Goal: Task Accomplishment & Management: Use online tool/utility

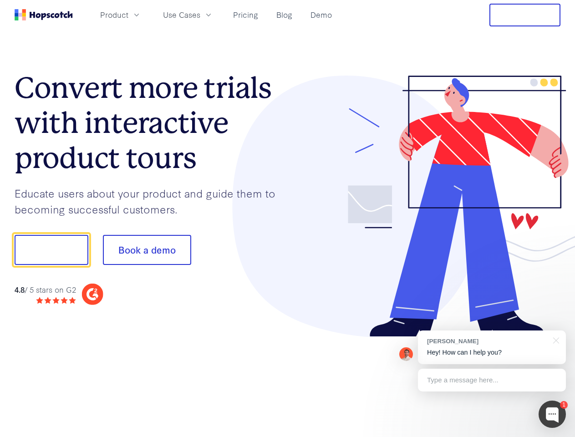
click at [288, 219] on div at bounding box center [424, 207] width 273 height 262
click at [128, 15] on span "Product" at bounding box center [114, 14] width 28 height 11
click at [200, 15] on span "Use Cases" at bounding box center [181, 14] width 37 height 11
click at [525, 15] on button "Free Trial" at bounding box center [525, 15] width 71 height 23
click at [51, 250] on button "Show me!" at bounding box center [52, 250] width 74 height 30
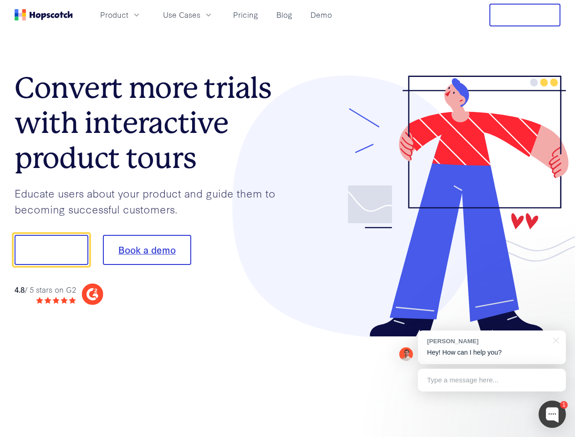
click at [147, 250] on button "Book a demo" at bounding box center [147, 250] width 88 height 30
click at [552, 414] on div at bounding box center [552, 414] width 27 height 27
click at [492, 347] on div "[PERSON_NAME] Hey! How can I help you?" at bounding box center [492, 348] width 148 height 34
click at [555, 340] on div at bounding box center [480, 249] width 171 height 304
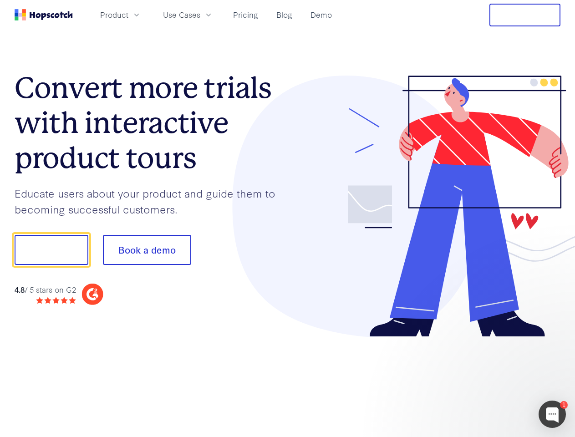
click at [492, 380] on div at bounding box center [480, 310] width 171 height 182
